Goal: Find specific page/section: Find specific page/section

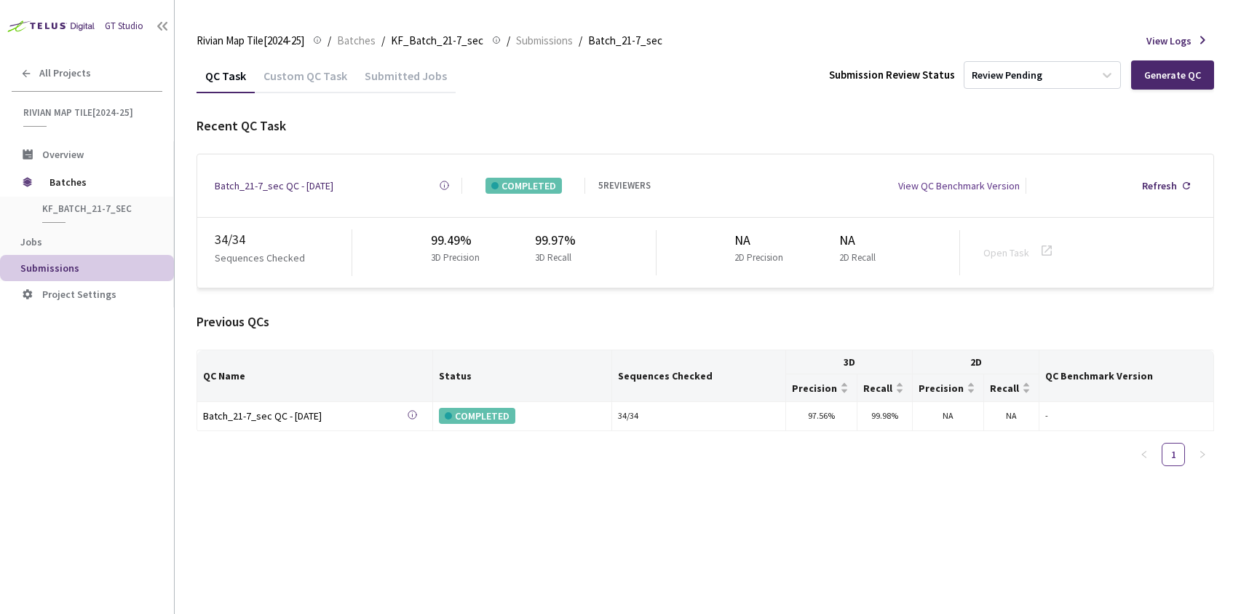
click at [306, 179] on div "Batch_21-7_sec QC - [DATE]" at bounding box center [274, 186] width 119 height 16
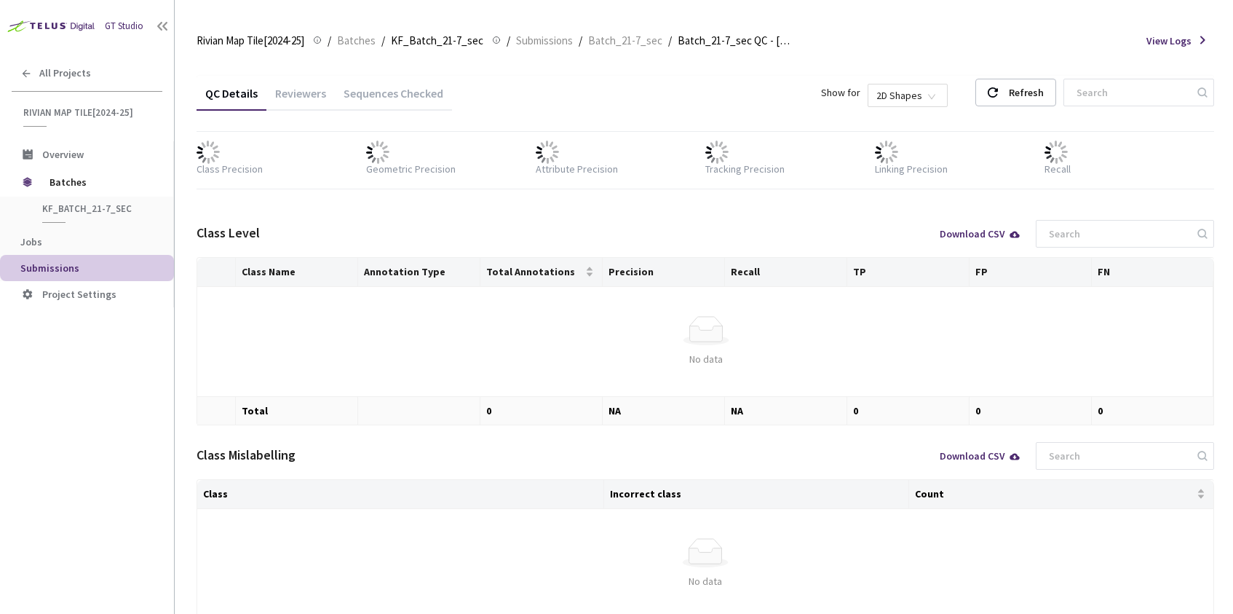
click at [411, 95] on div "Sequences Checked" at bounding box center [393, 98] width 117 height 25
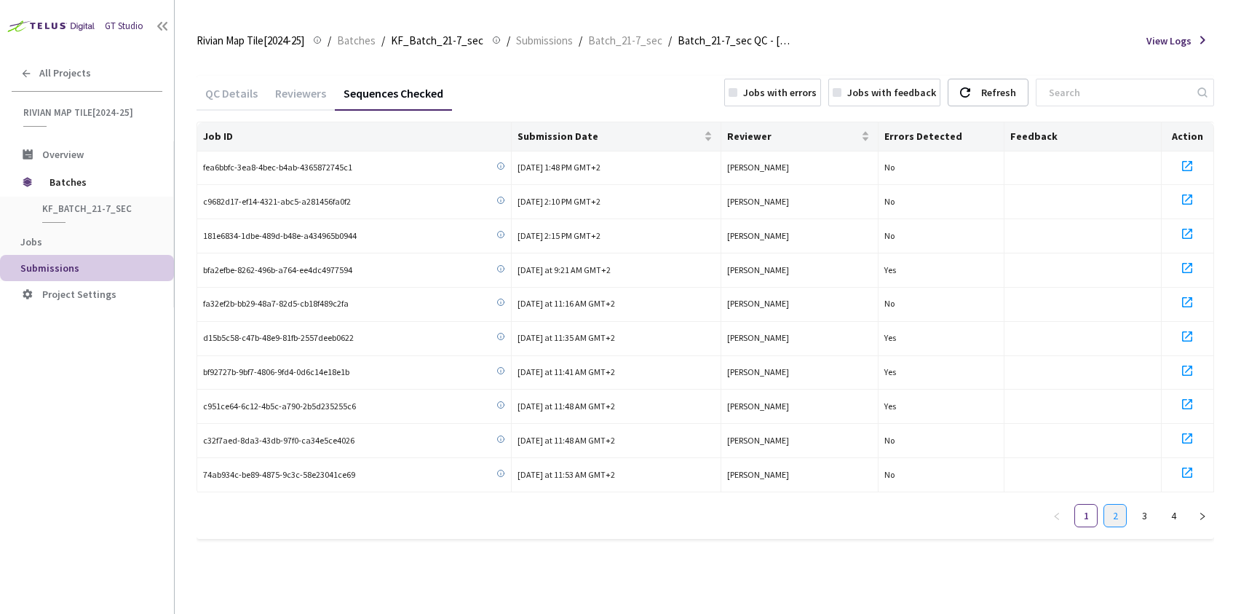
click at [1112, 516] on link "2" at bounding box center [1115, 516] width 22 height 22
click at [1137, 510] on link "3" at bounding box center [1145, 516] width 22 height 22
click at [1170, 511] on link "4" at bounding box center [1174, 516] width 22 height 22
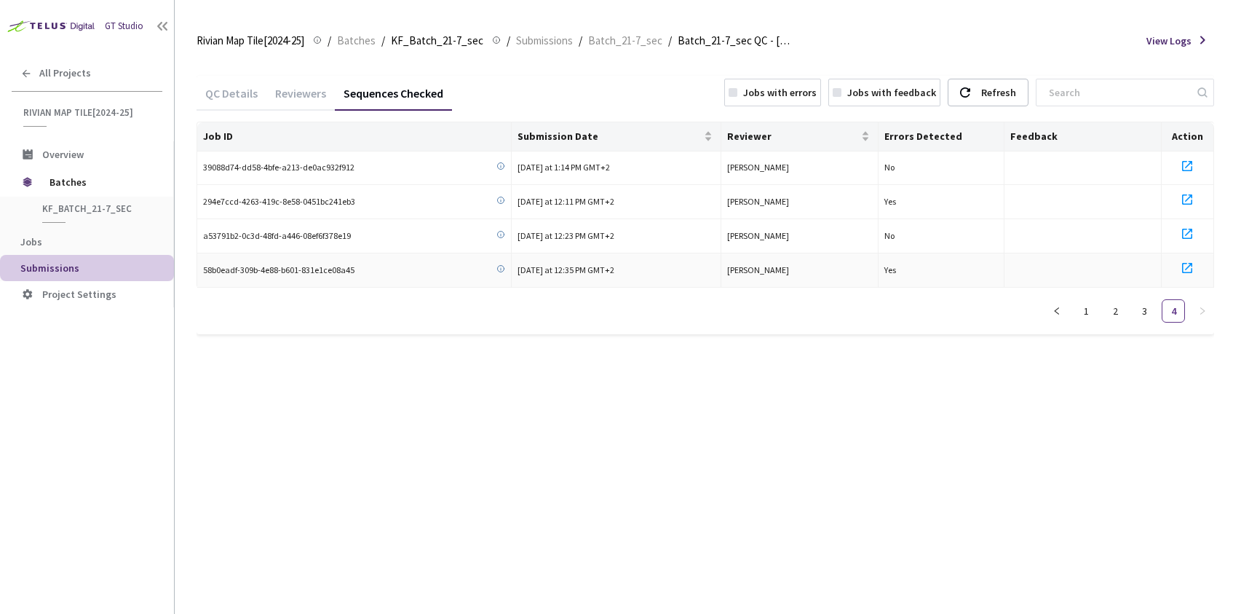
click at [1187, 269] on icon at bounding box center [1187, 267] width 17 height 17
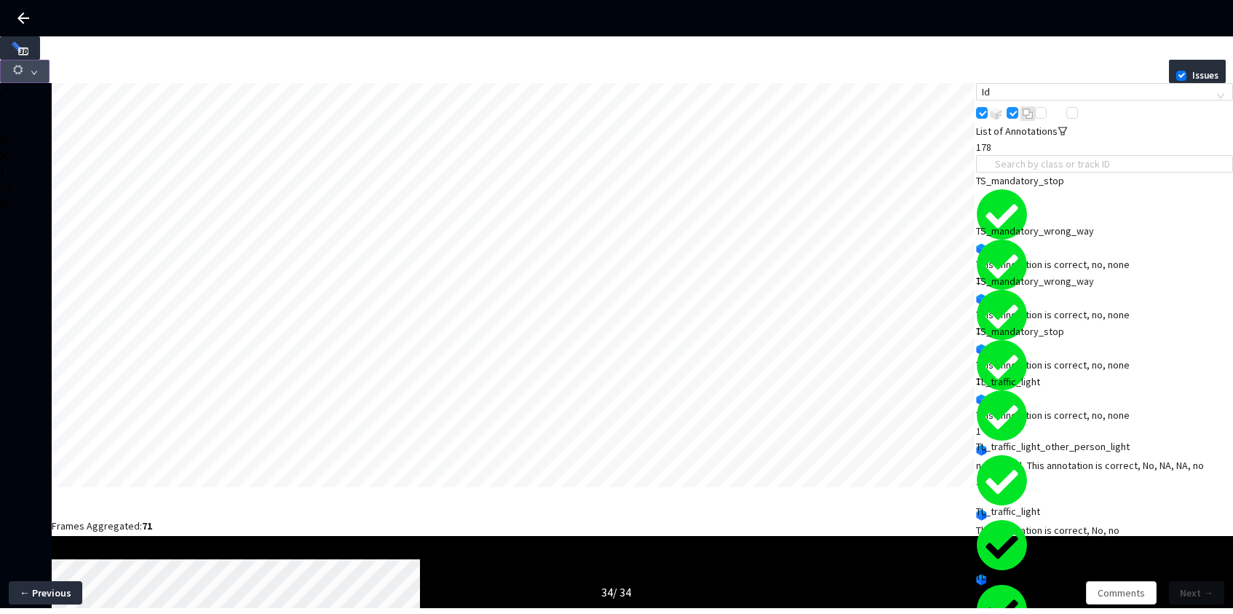
click at [50, 60] on button "button" at bounding box center [25, 71] width 50 height 23
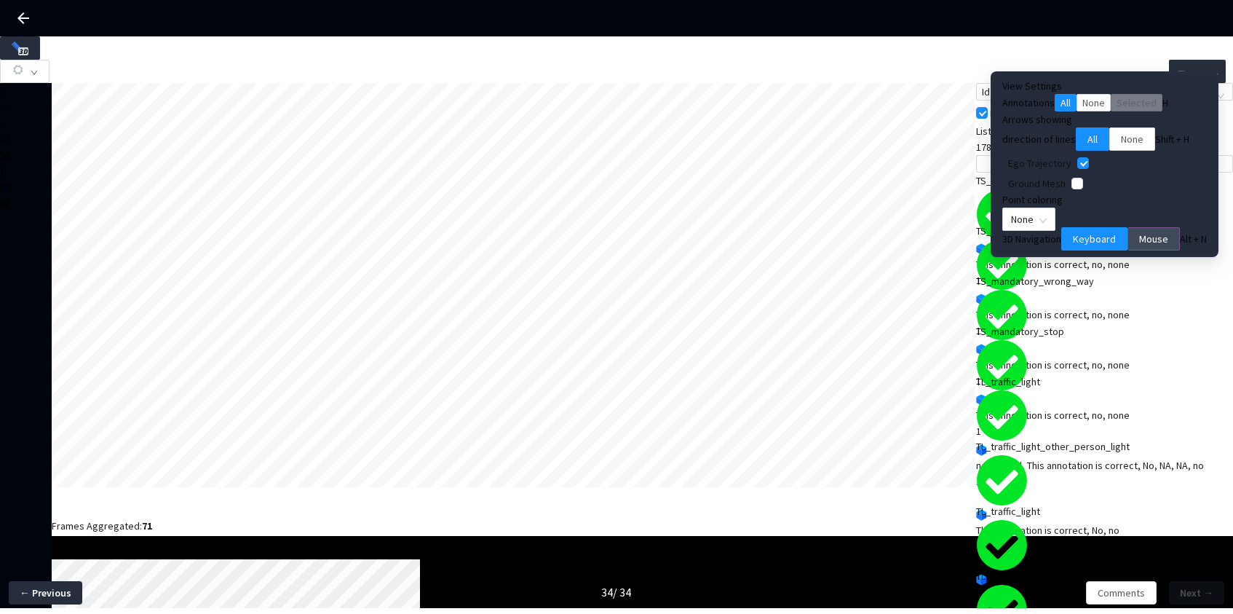
click at [1128, 250] on button "Mouse" at bounding box center [1154, 238] width 52 height 23
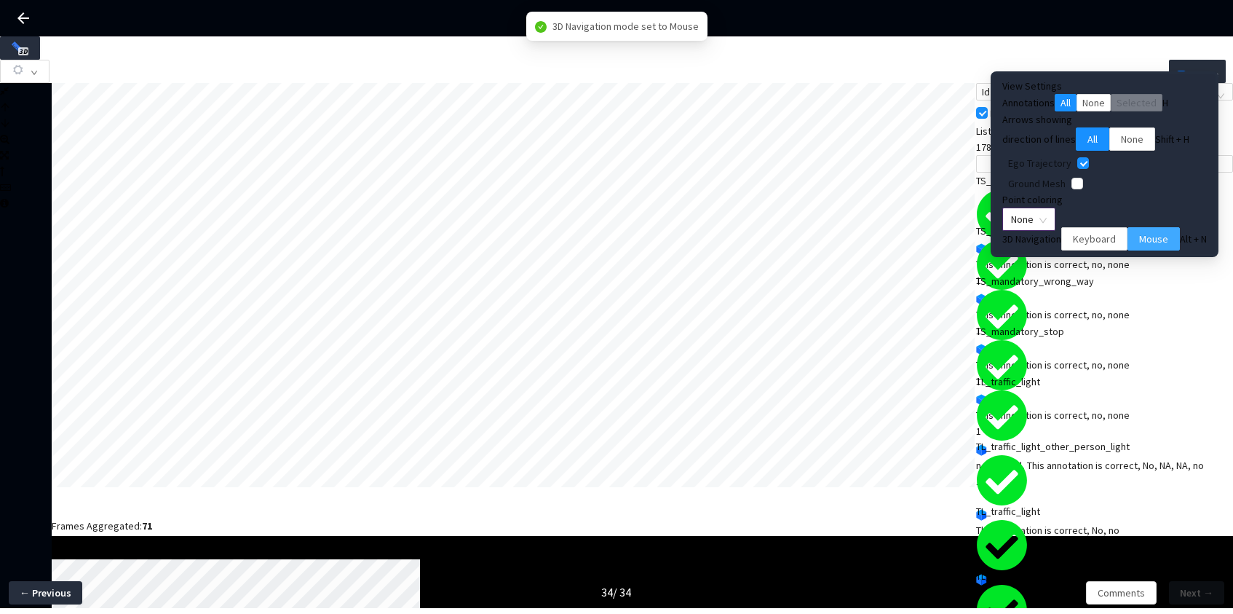
click at [1047, 230] on span "None" at bounding box center [1029, 219] width 36 height 22
click at [1087, 306] on div "Color Mapping" at bounding box center [1097, 298] width 77 height 16
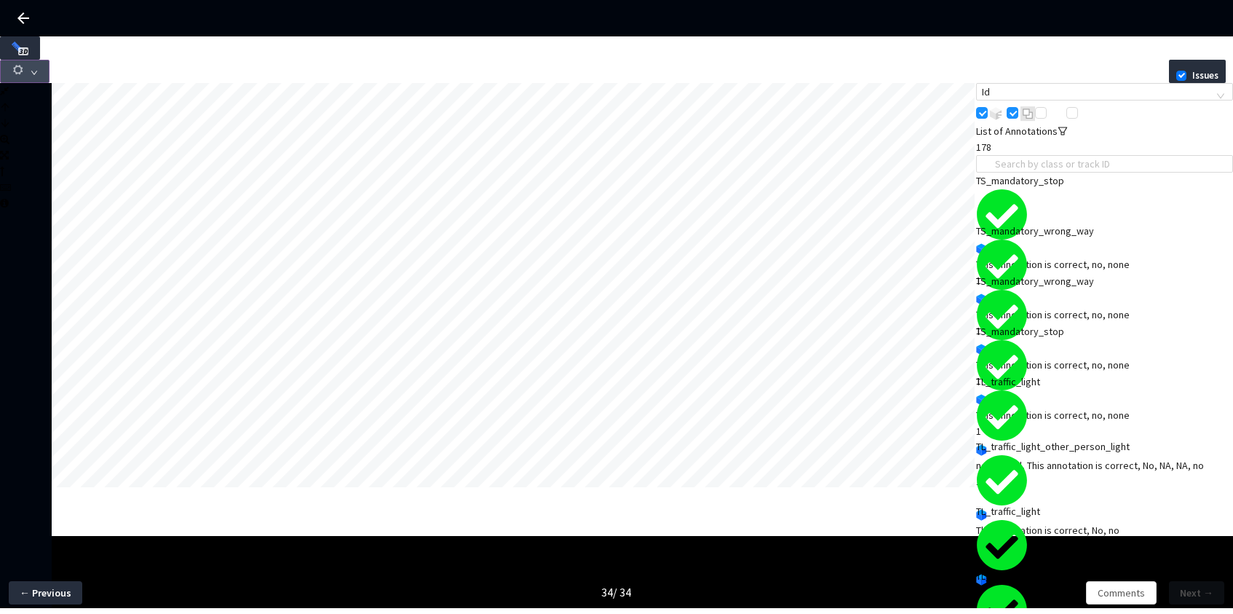
click at [25, 63] on icon "button" at bounding box center [18, 69] width 13 height 13
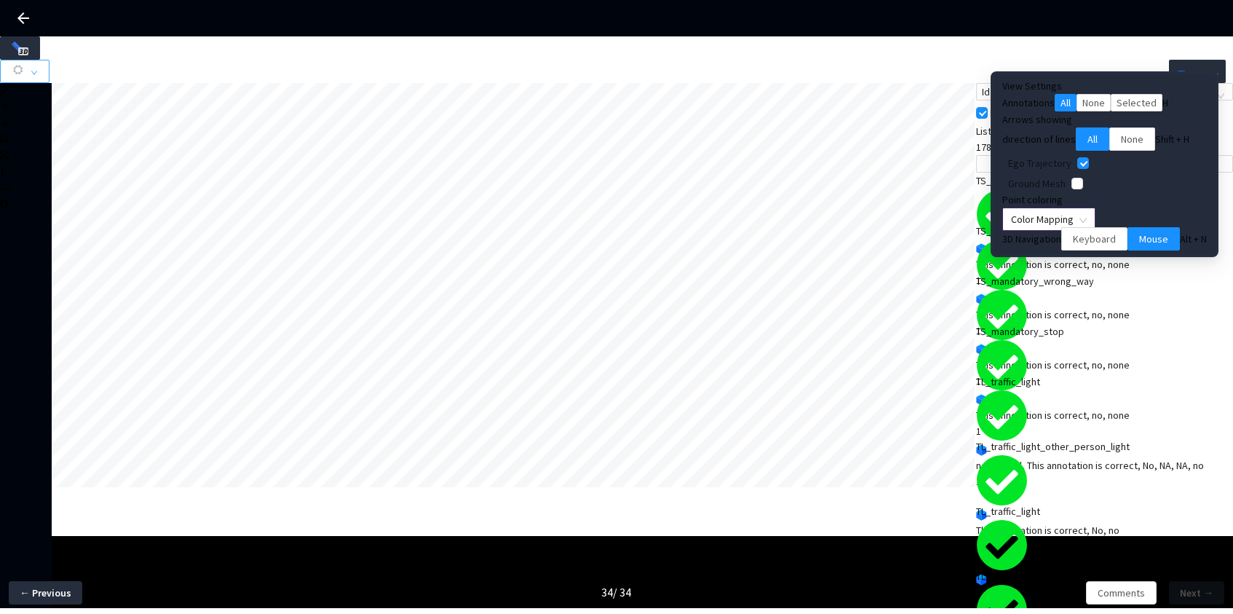
click at [1087, 230] on span "Color Mapping" at bounding box center [1049, 219] width 76 height 22
click at [1083, 288] on div "Point Intensity" at bounding box center [1097, 280] width 77 height 16
